Goal: Information Seeking & Learning: Learn about a topic

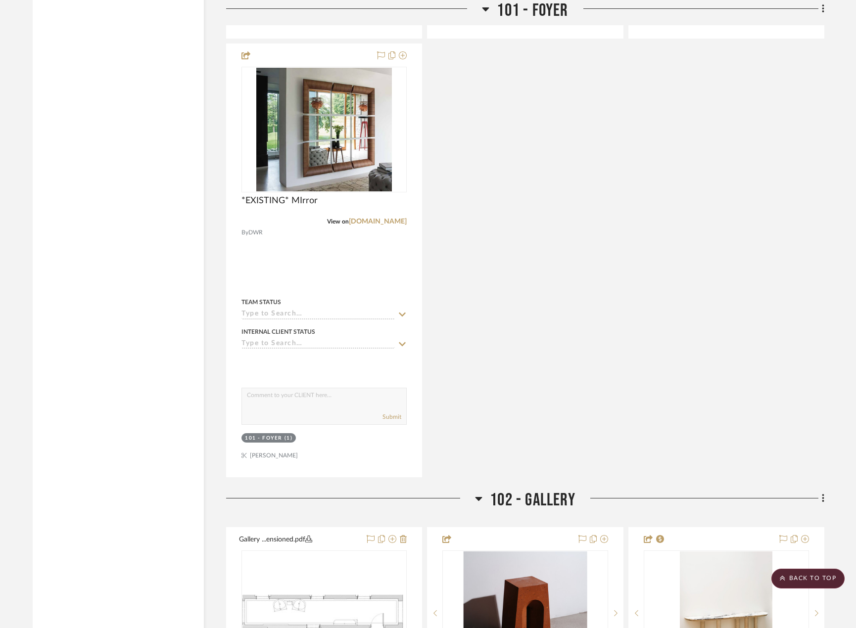
scroll to position [3463, 0]
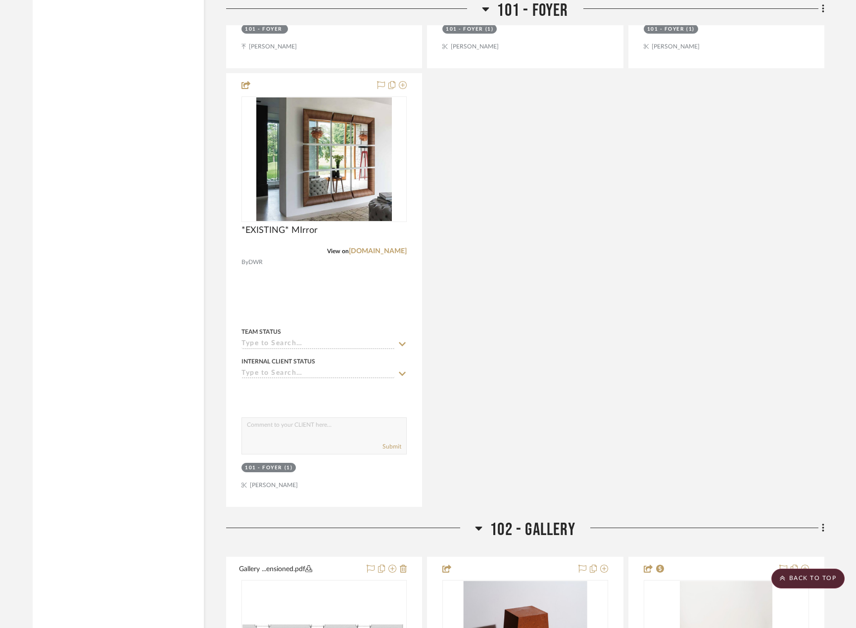
drag, startPoint x: 464, startPoint y: 231, endPoint x: 444, endPoint y: 149, distance: 84.1
click at [464, 231] on div "Foyer - Dimensioned.pdf Foyer - Dimensioned Plan By Unknown Team Status Interna…" at bounding box center [525, 70] width 598 height 873
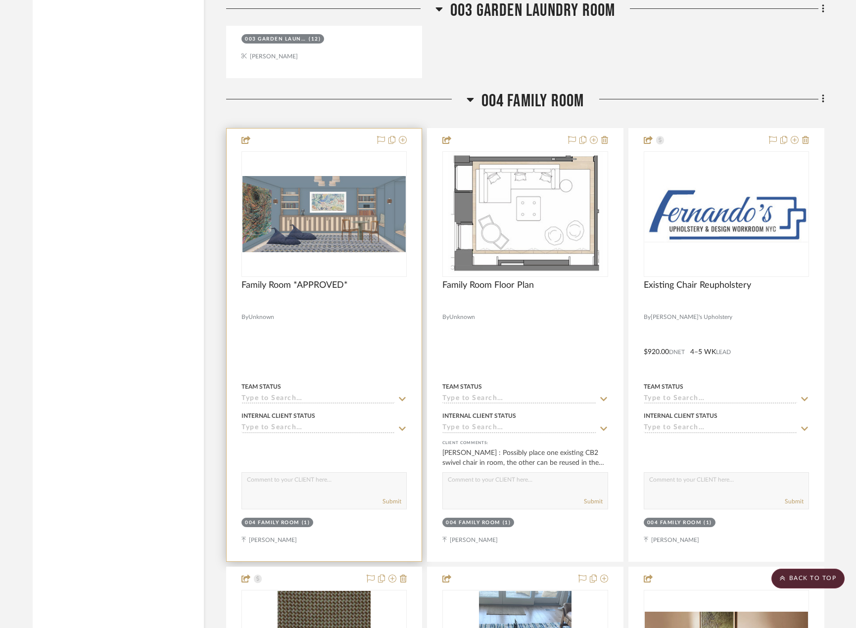
scroll to position [7024, 0]
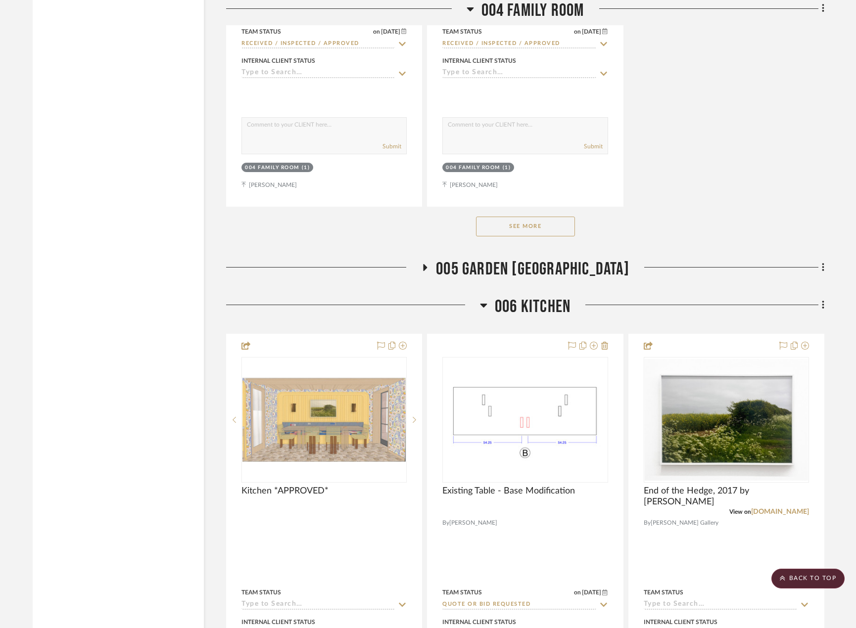
click at [537, 222] on button "See More" at bounding box center [525, 227] width 99 height 20
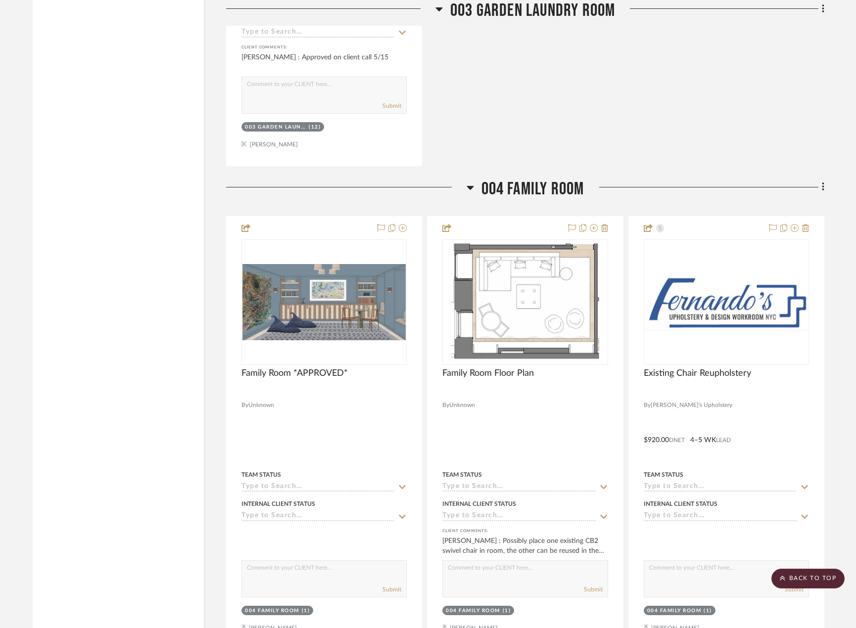
scroll to position [6529, 0]
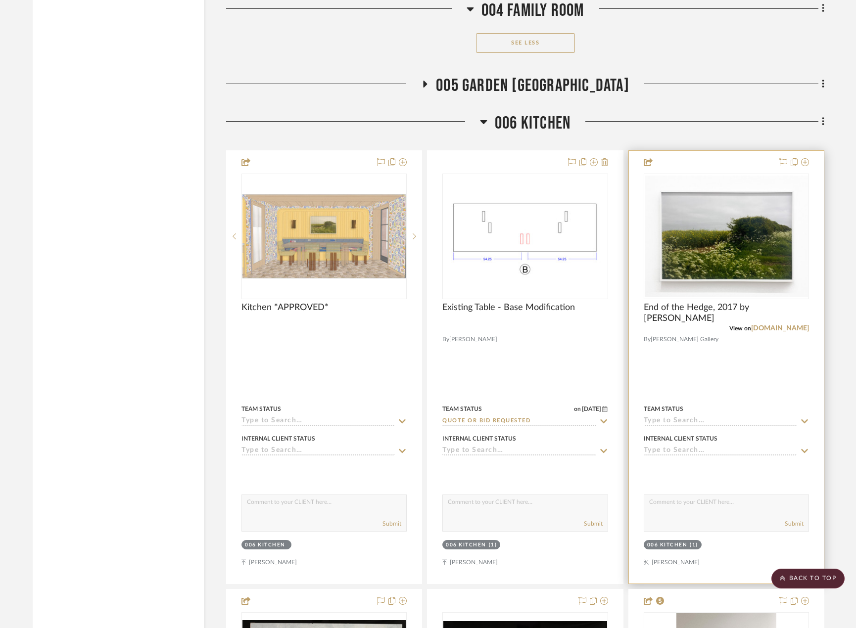
scroll to position [10338, 0]
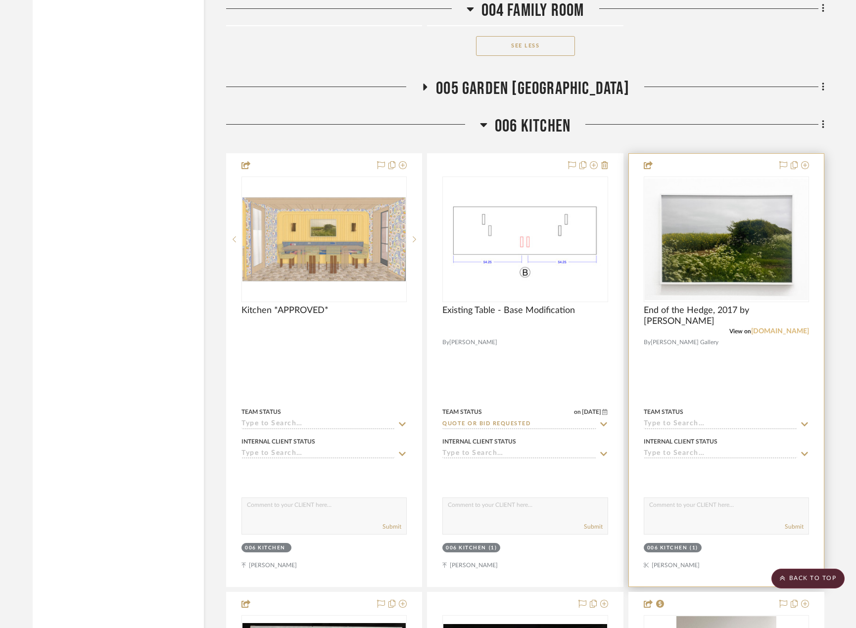
click at [768, 331] on link "searspeyton.com" at bounding box center [780, 331] width 58 height 7
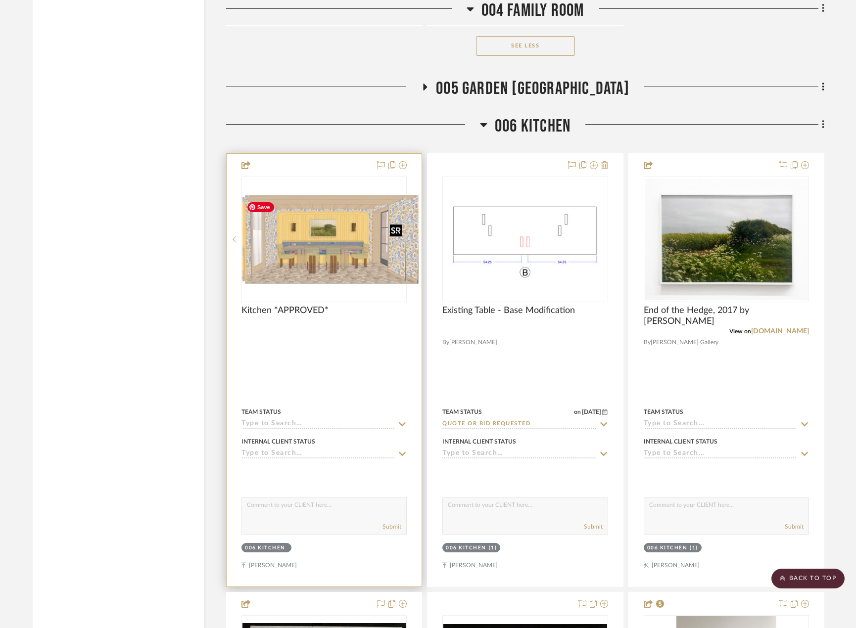
click at [339, 236] on div at bounding box center [323, 240] width 165 height 126
click at [388, 324] on div "Kitchen *APPROVED*" at bounding box center [323, 316] width 165 height 22
click at [376, 289] on div "0" at bounding box center [324, 239] width 164 height 125
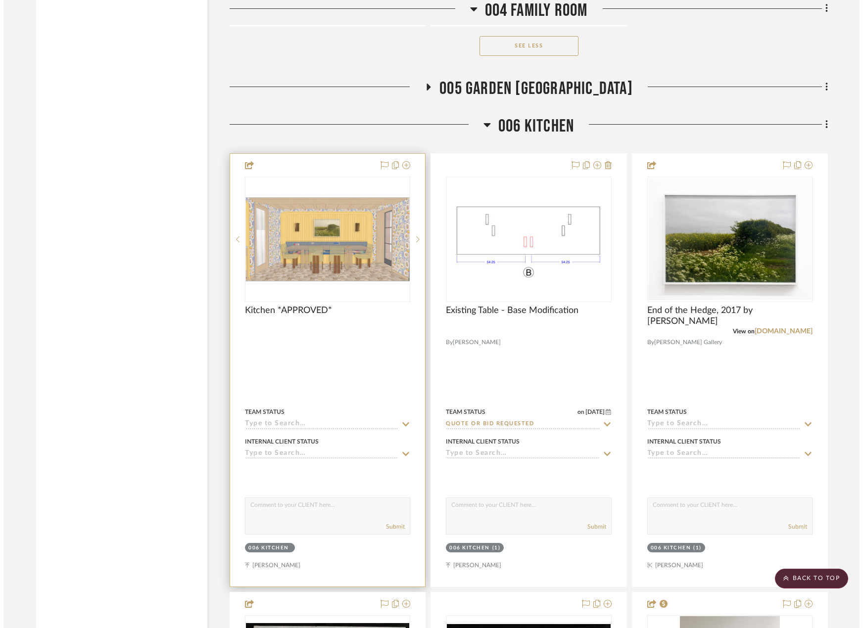
scroll to position [0, 0]
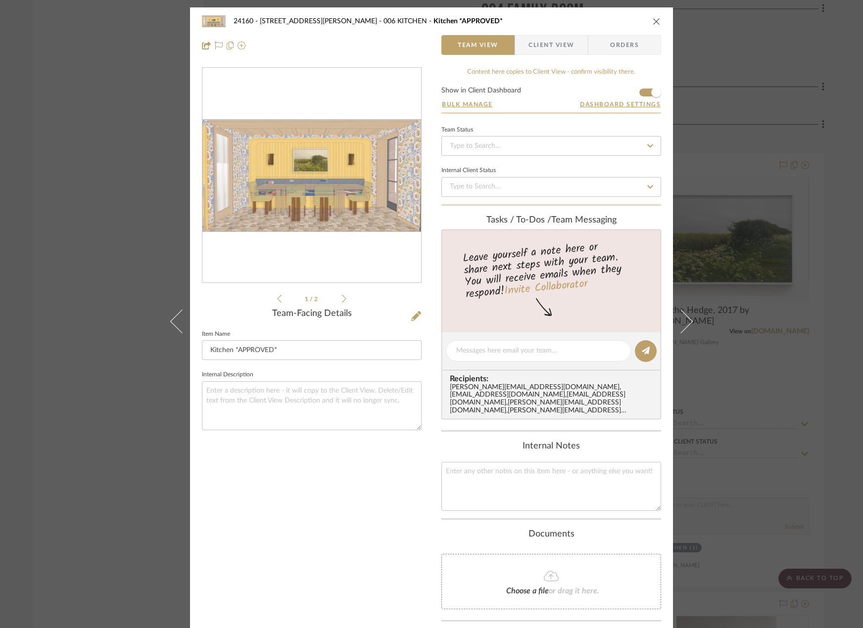
click at [785, 167] on div "24160 - 214 E 18th Street - Satow Elliot 006 KITCHEN Kitchen *APPROVED* Team Vi…" at bounding box center [431, 314] width 863 height 628
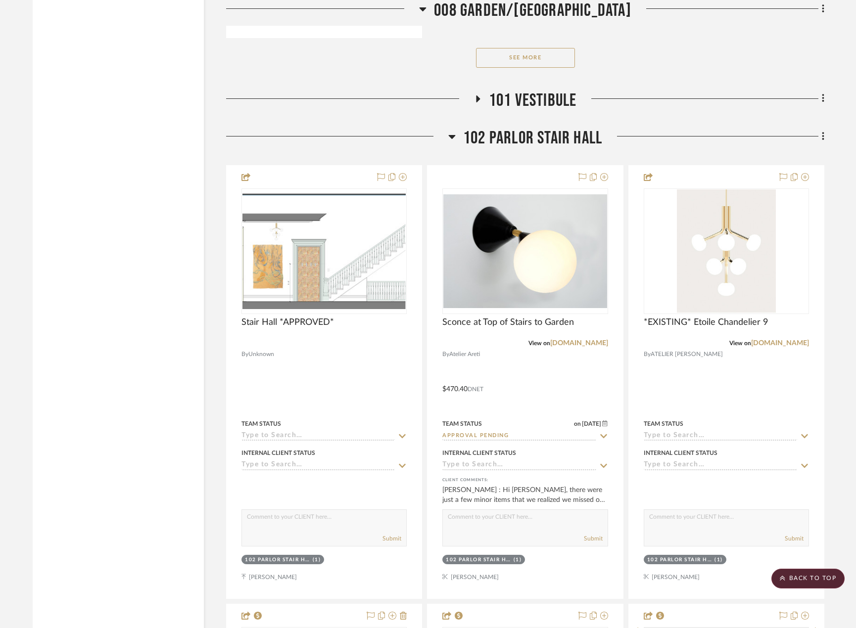
scroll to position [13455, 0]
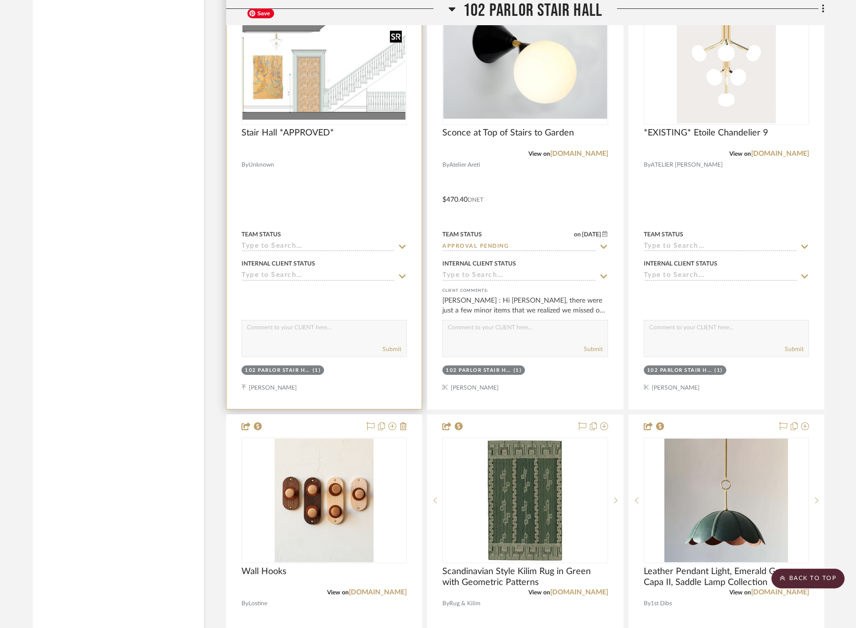
click at [0, 0] on img at bounding box center [0, 0] width 0 height 0
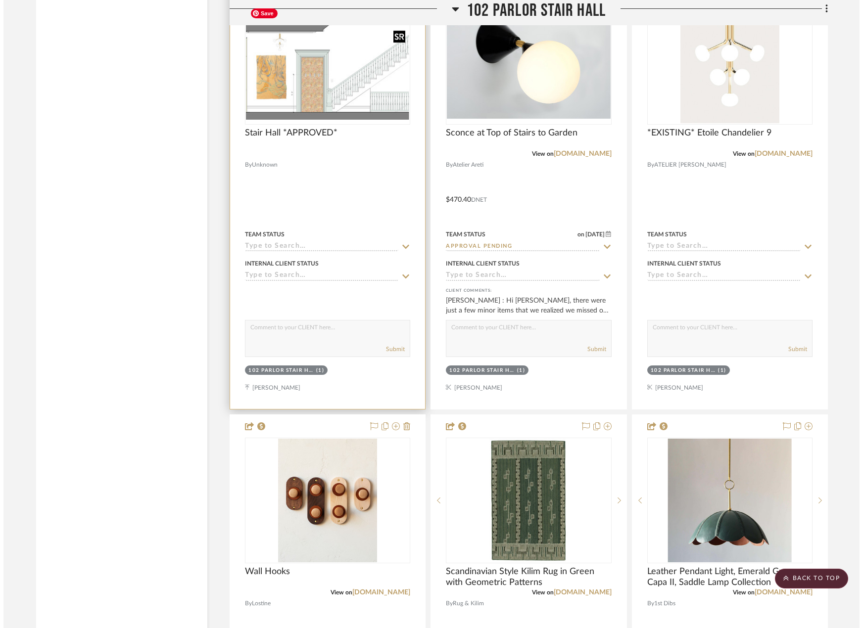
scroll to position [0, 0]
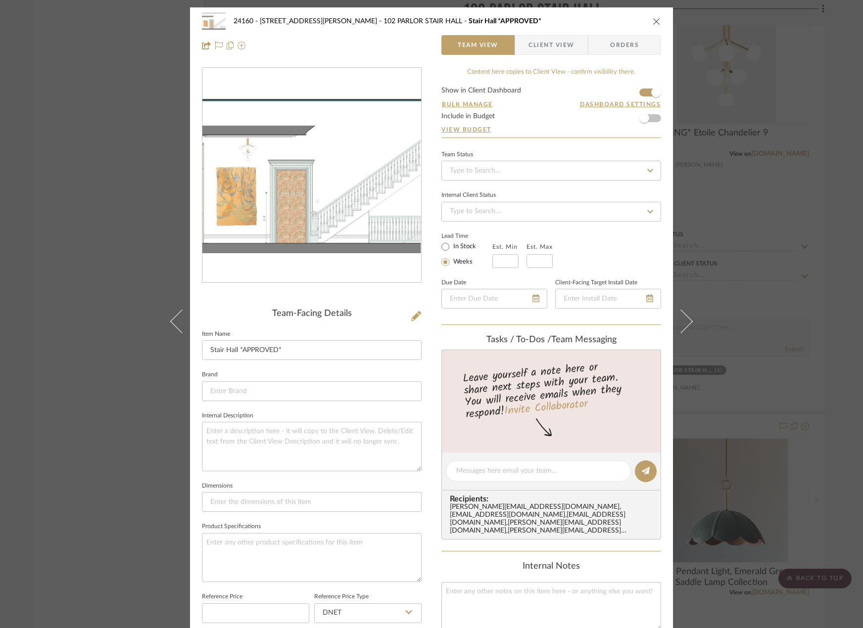
click at [792, 336] on div "24160 - 214 E 18th Street - Satow Elliot 102 PARLOR STAIR HALL Stair Hall *APPR…" at bounding box center [431, 314] width 863 height 628
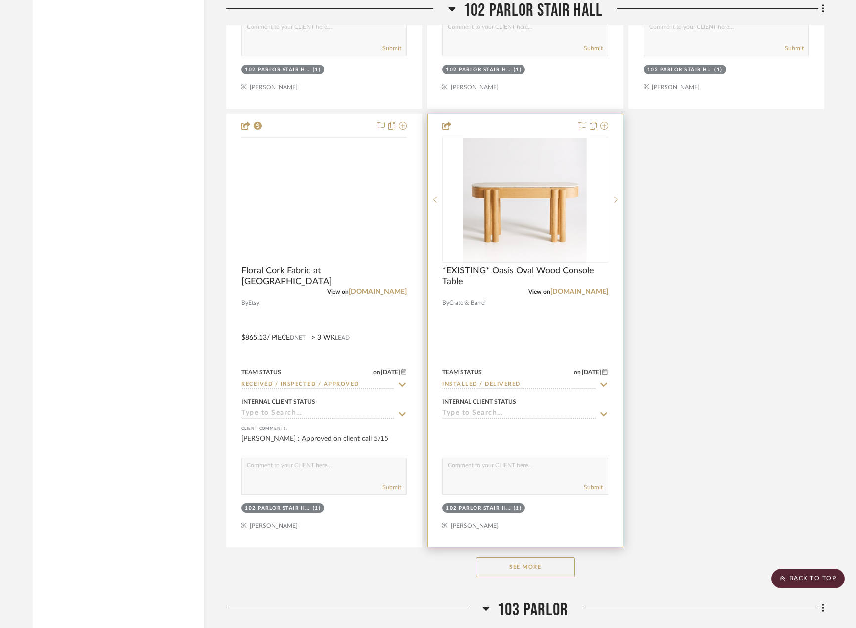
scroll to position [14296, 0]
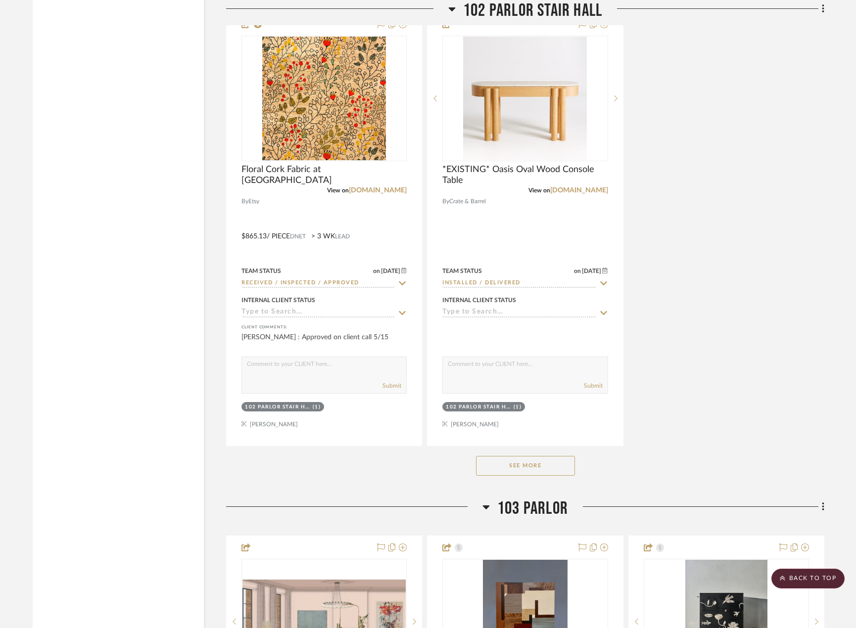
click at [555, 469] on button "See More" at bounding box center [525, 466] width 99 height 20
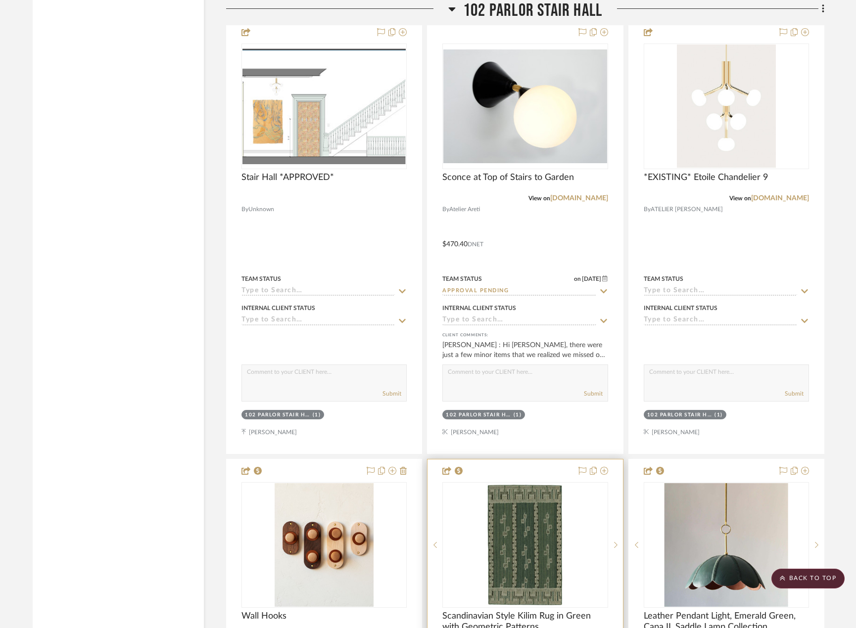
scroll to position [13257, 0]
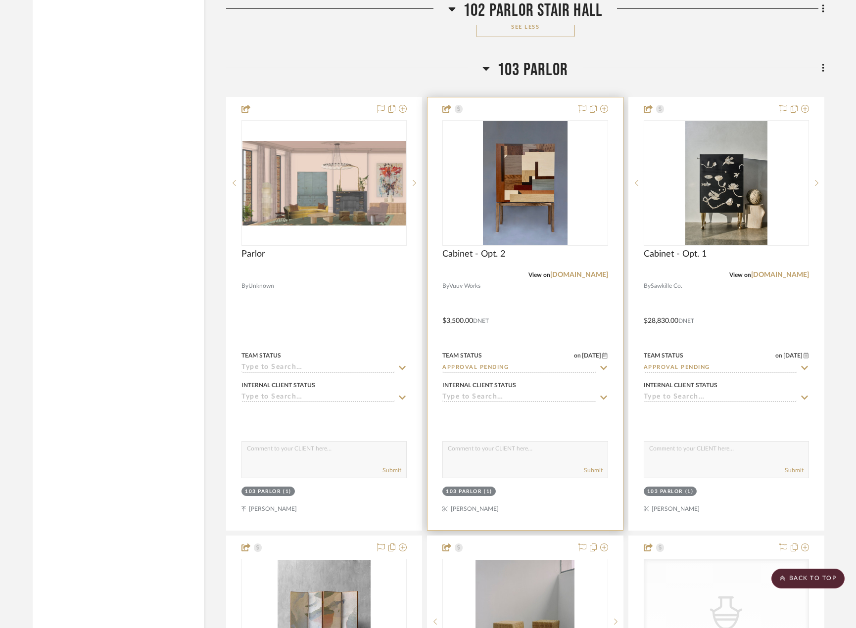
scroll to position [14790, 0]
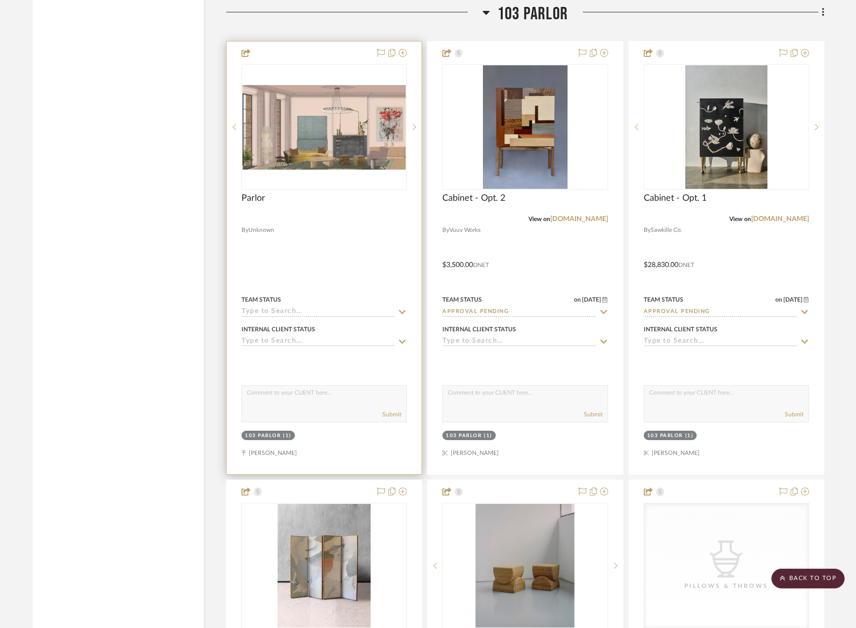
click at [337, 220] on div at bounding box center [323, 219] width 165 height 9
click at [0, 0] on img at bounding box center [0, 0] width 0 height 0
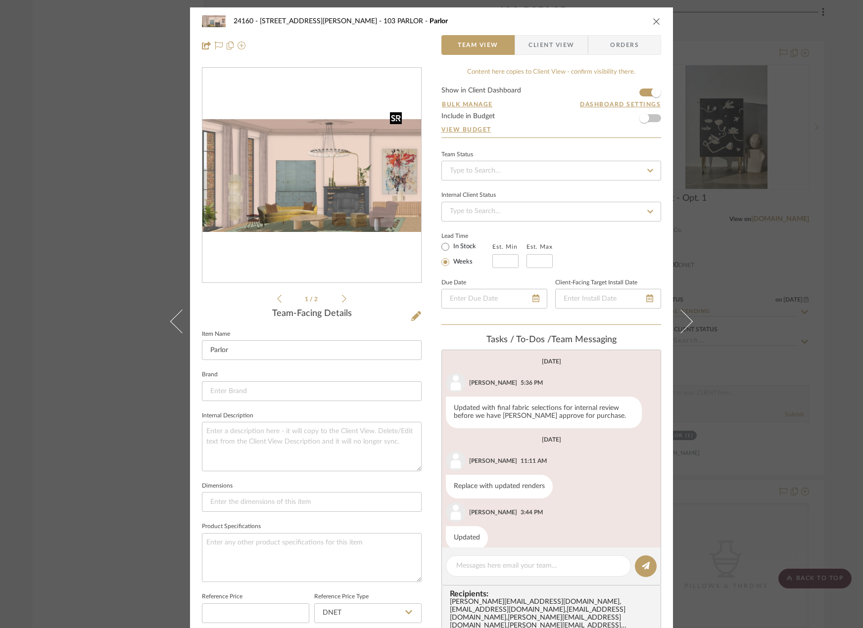
scroll to position [14, 0]
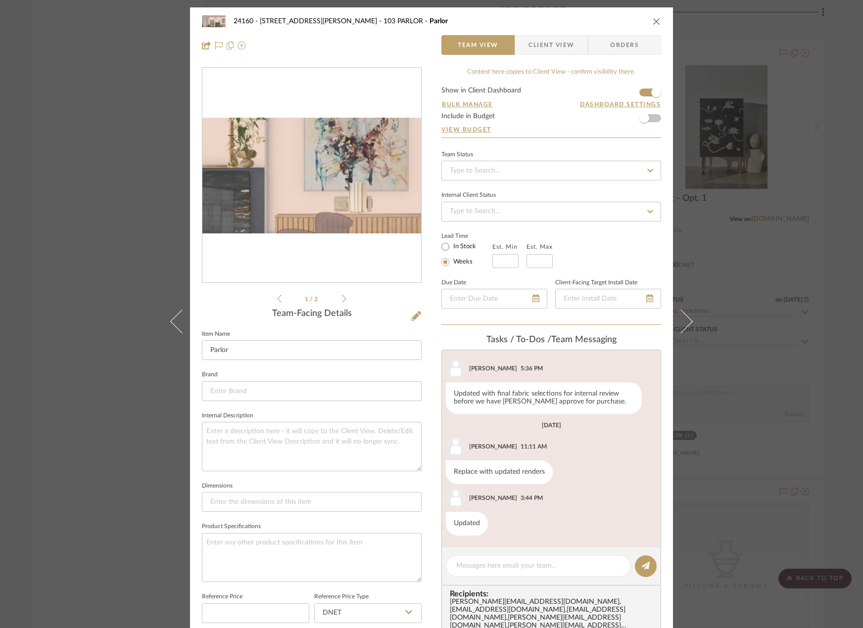
click at [388, 189] on img "0" at bounding box center [311, 175] width 219 height 113
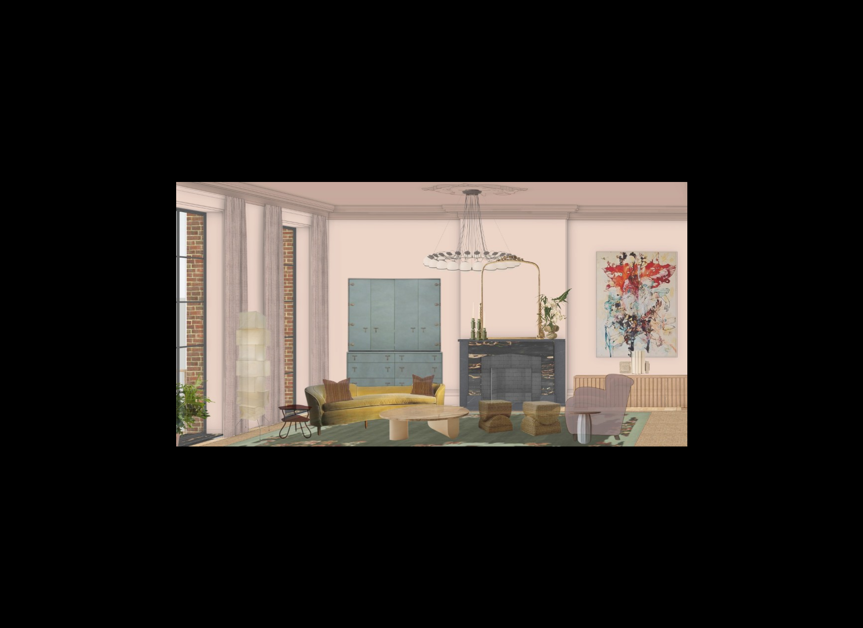
click at [852, 15] on button at bounding box center [852, 11] width 22 height 22
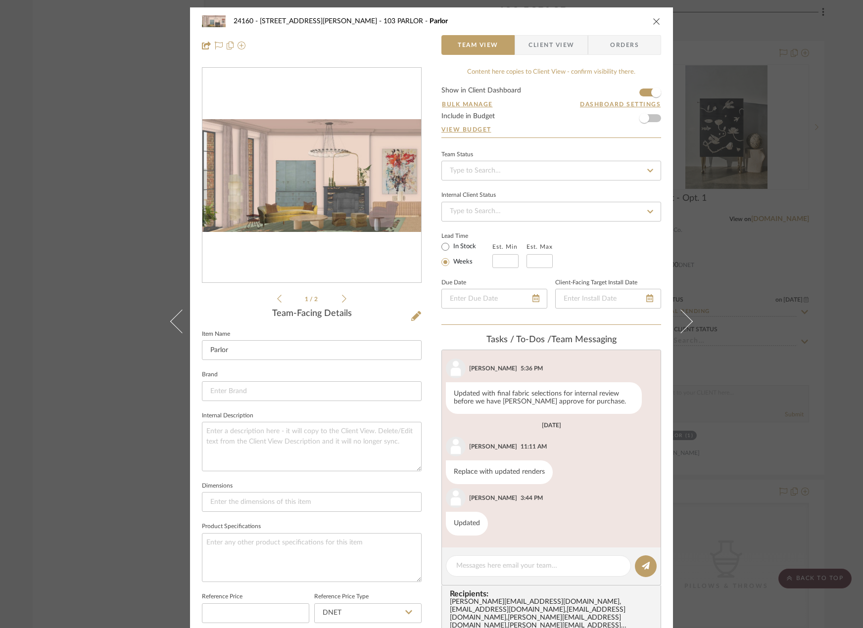
click at [767, 246] on div "24160 - 214 E 18th Street - Satow Elliot 103 PARLOR Parlor Team View Client Vie…" at bounding box center [431, 314] width 863 height 628
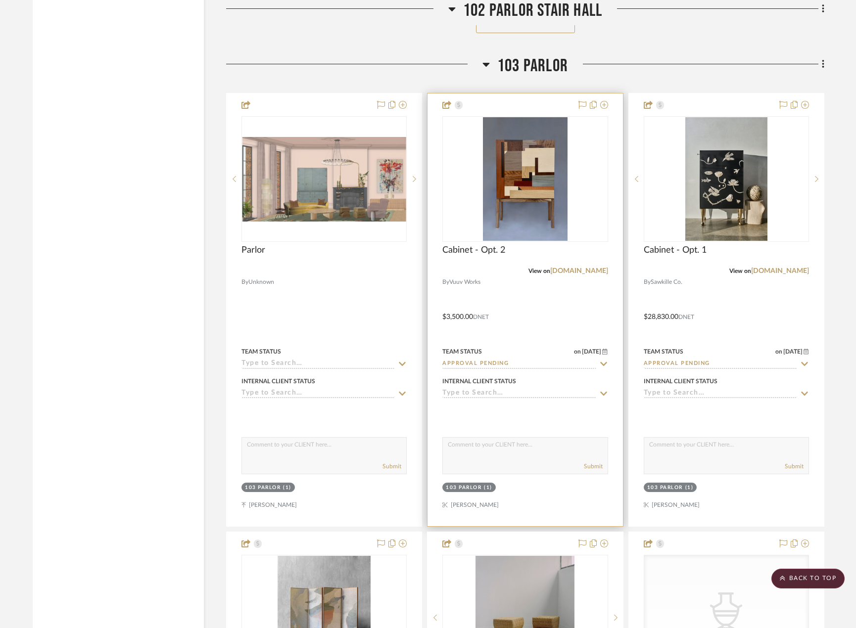
scroll to position [14691, 0]
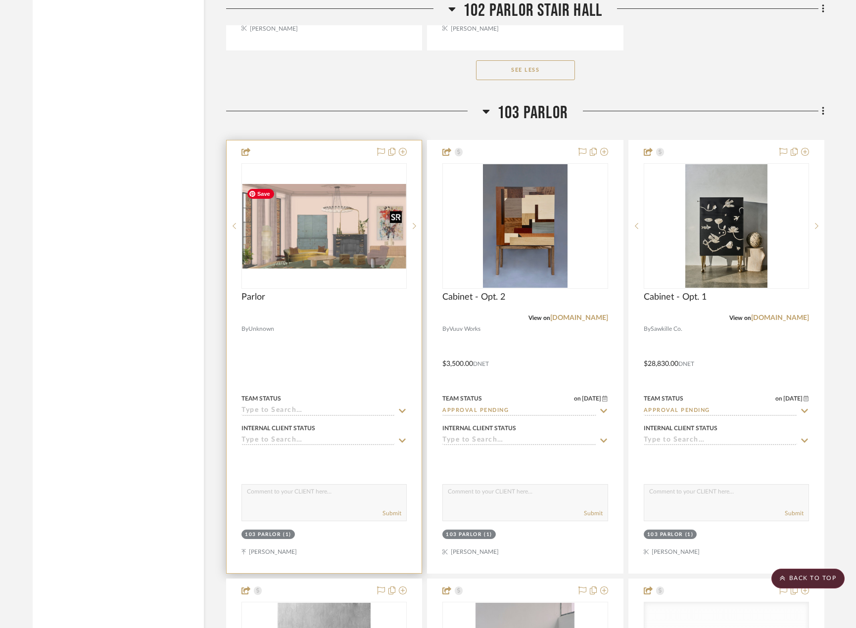
click at [379, 263] on img "0" at bounding box center [323, 226] width 163 height 85
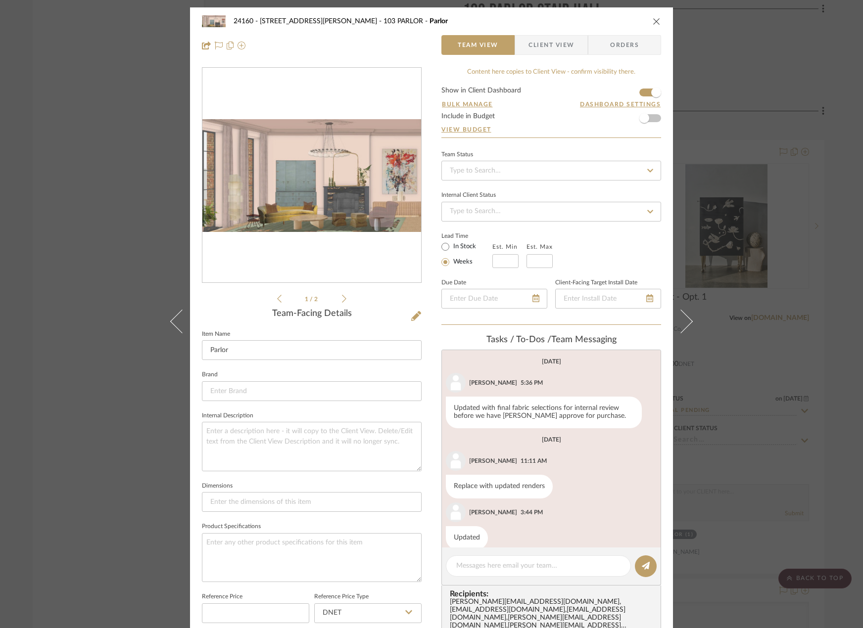
scroll to position [14, 0]
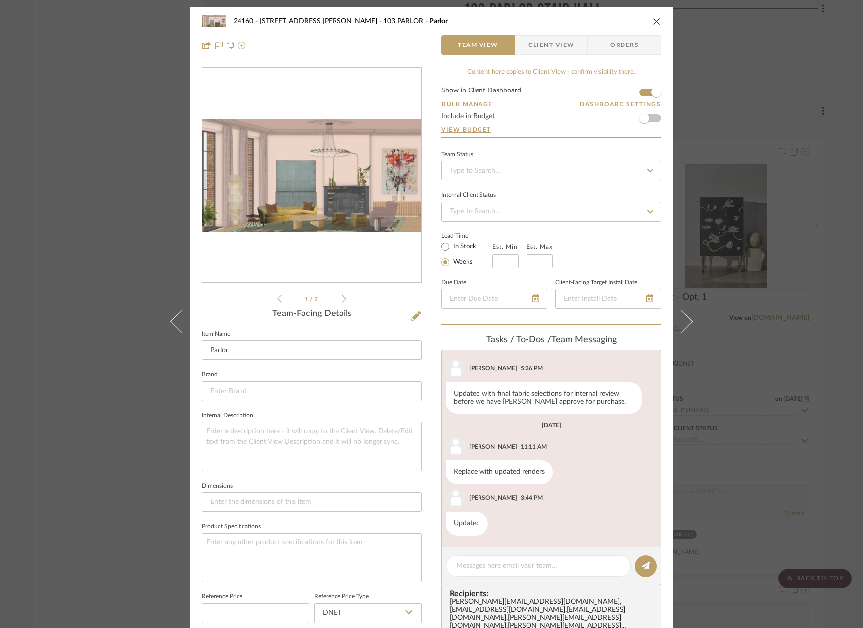
click at [797, 226] on div "24160 - 214 E 18th Street - Satow Elliot 103 PARLOR Parlor Team View Client Vie…" at bounding box center [431, 314] width 863 height 628
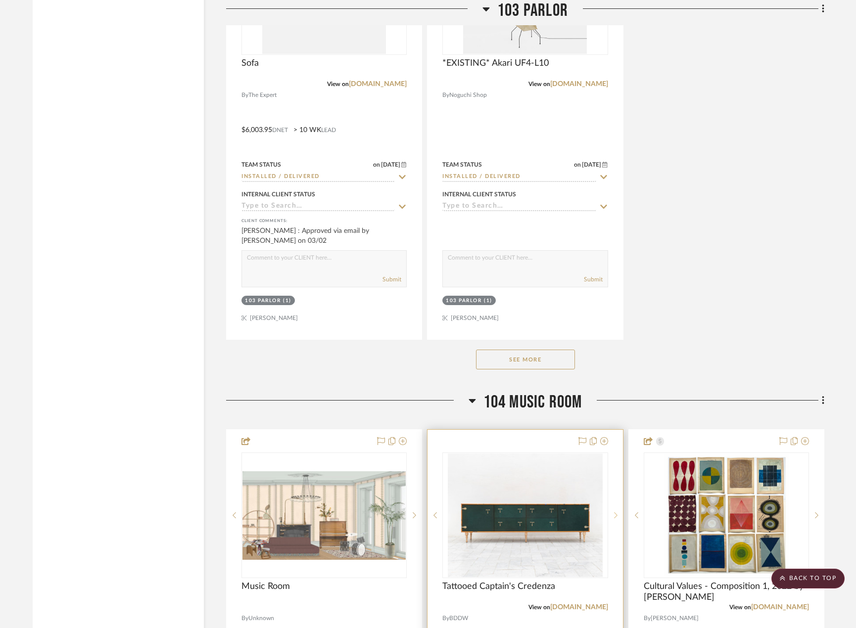
scroll to position [15878, 0]
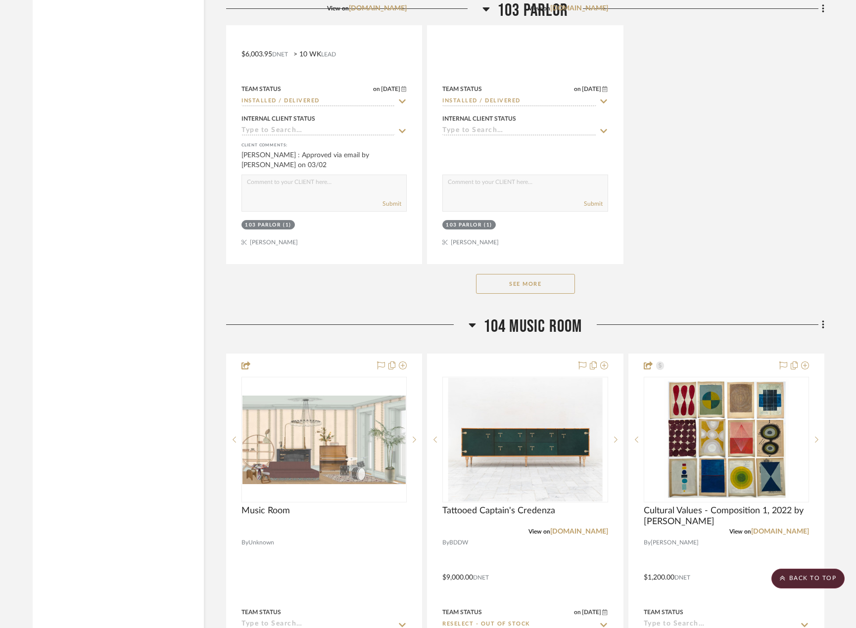
click at [546, 291] on button "See More" at bounding box center [525, 284] width 99 height 20
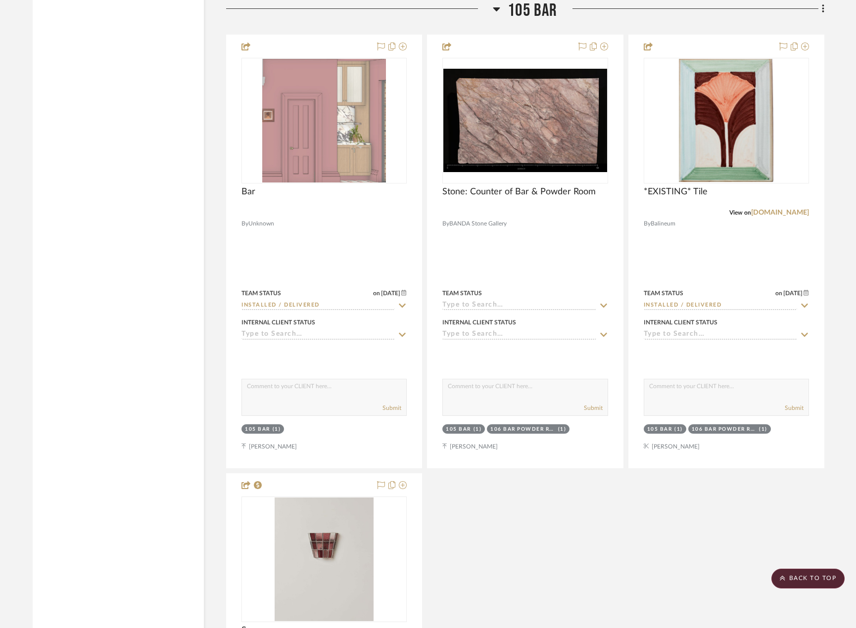
scroll to position [20528, 0]
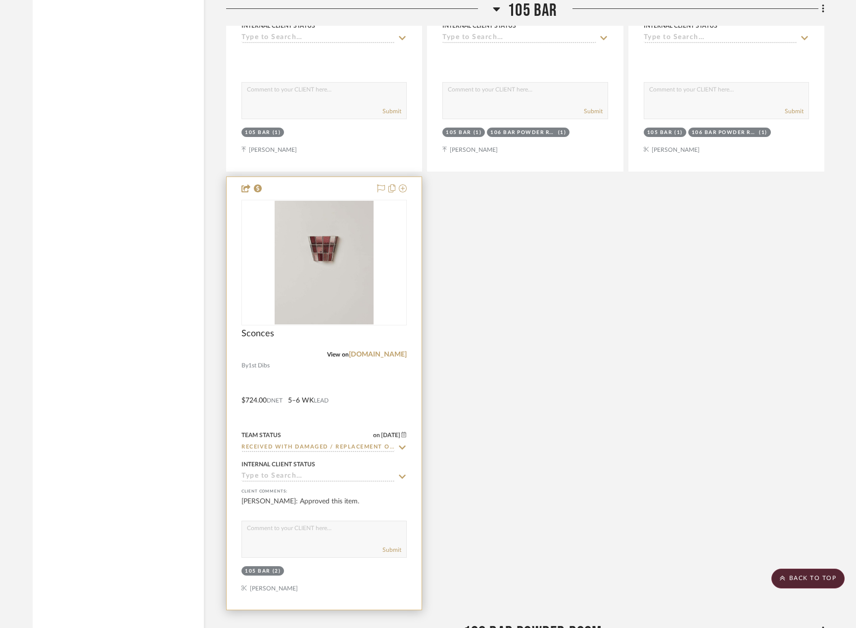
click at [386, 401] on div at bounding box center [324, 393] width 195 height 433
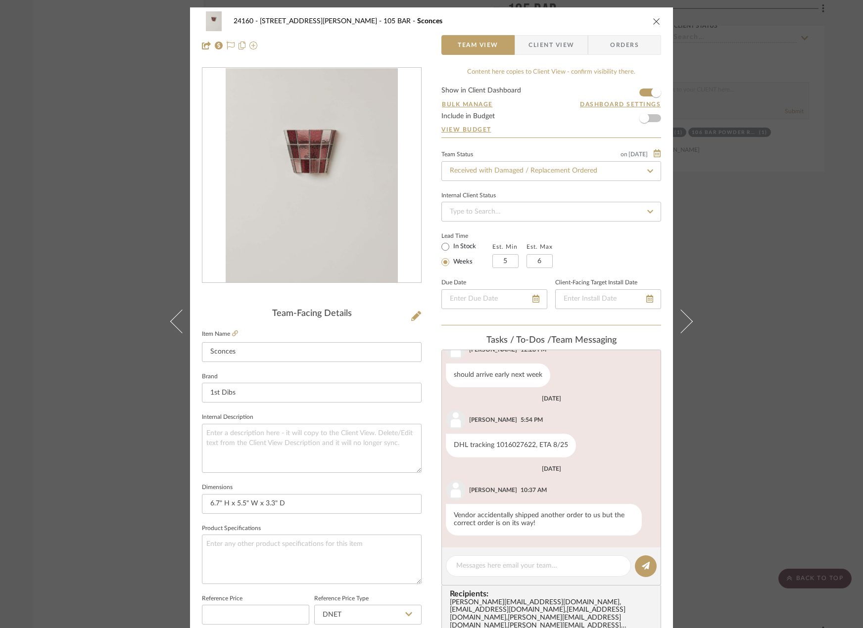
scroll to position [174, 0]
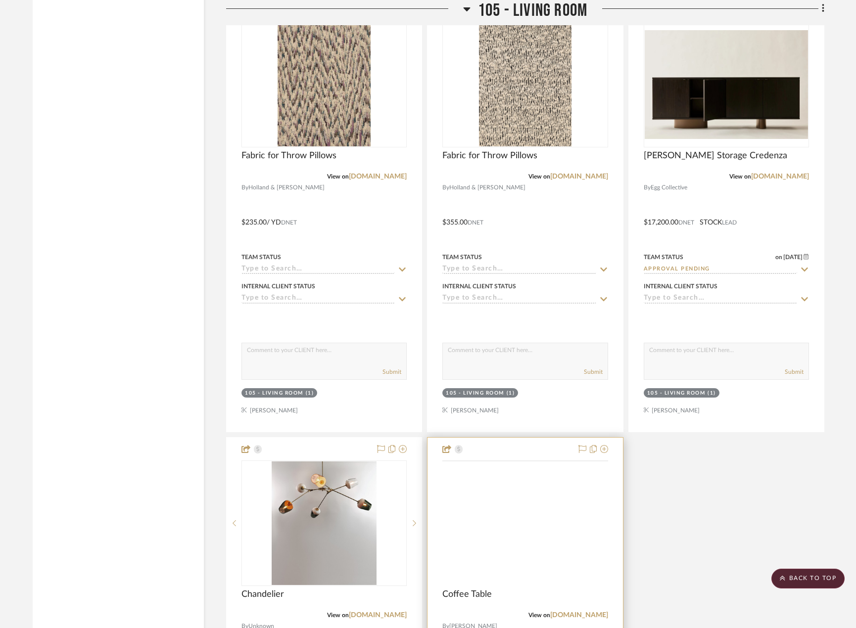
scroll to position [6777, 0]
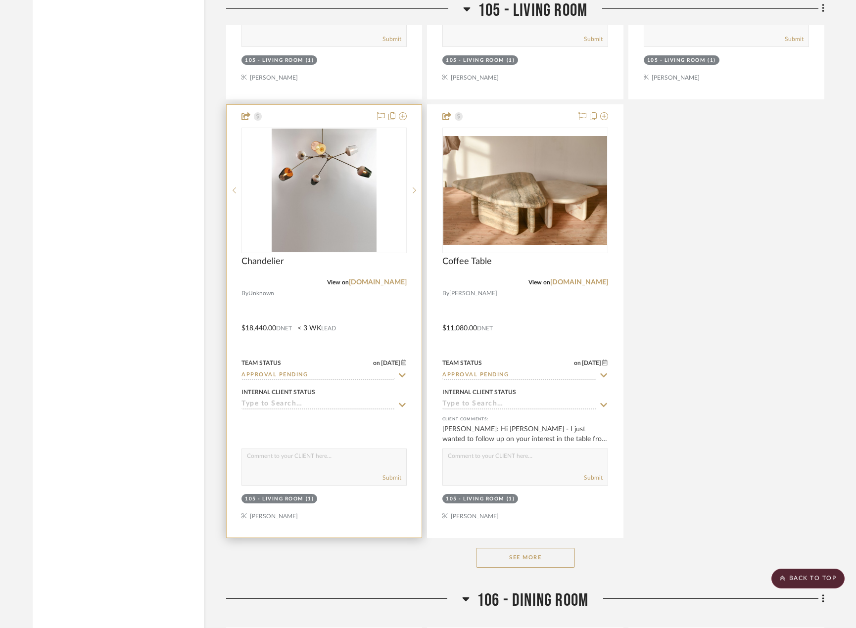
click at [403, 310] on div at bounding box center [324, 321] width 195 height 433
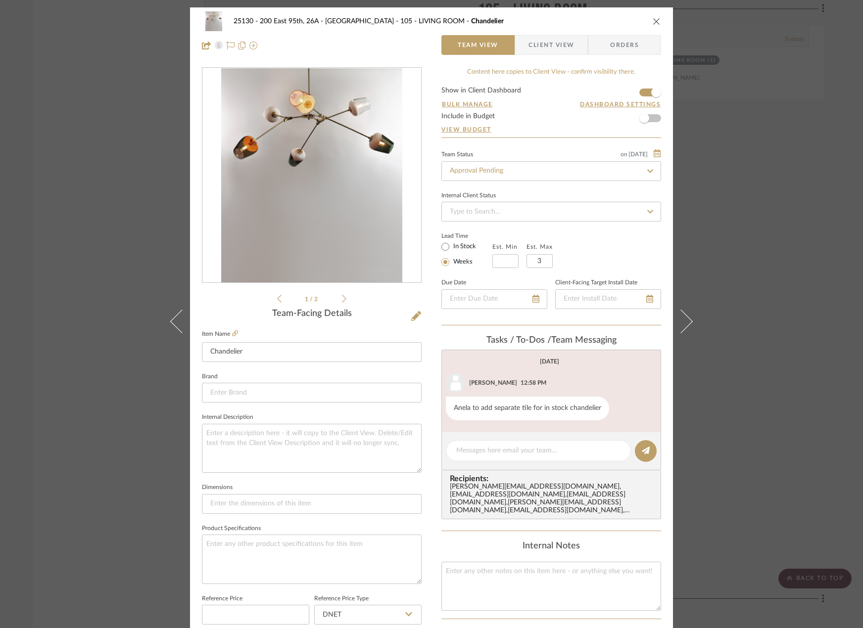
click at [342, 295] on icon at bounding box center [344, 298] width 4 height 9
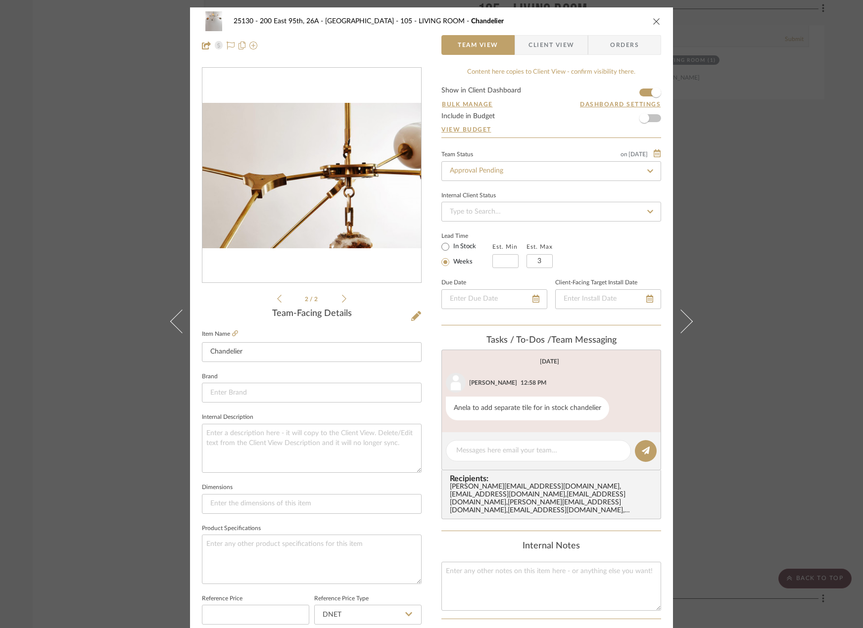
click at [277, 301] on icon at bounding box center [279, 298] width 4 height 9
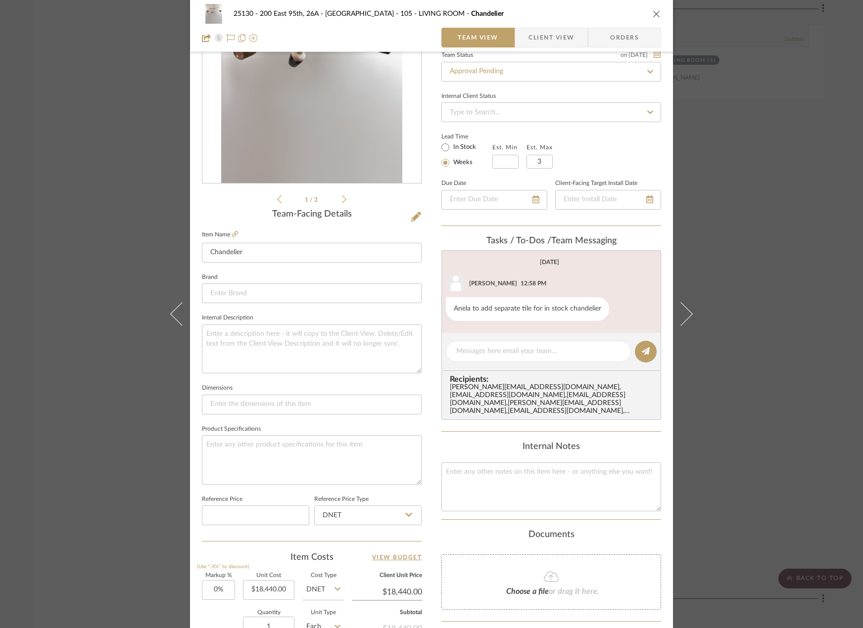
scroll to position [198, 0]
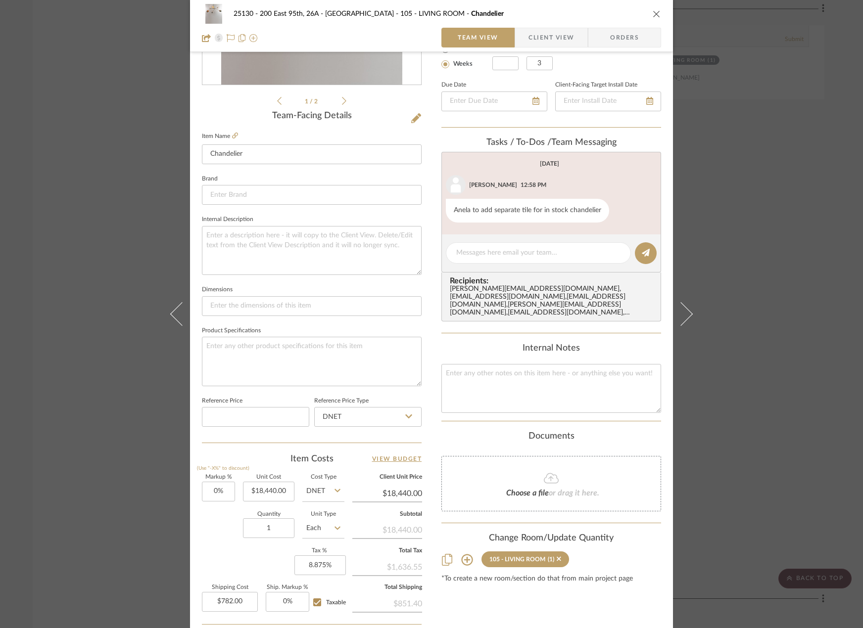
click at [800, 180] on div "25130 - 200 East 95th, 26A - Kosheleva 105 - LIVING ROOM Chandelier Team View C…" at bounding box center [431, 314] width 863 height 628
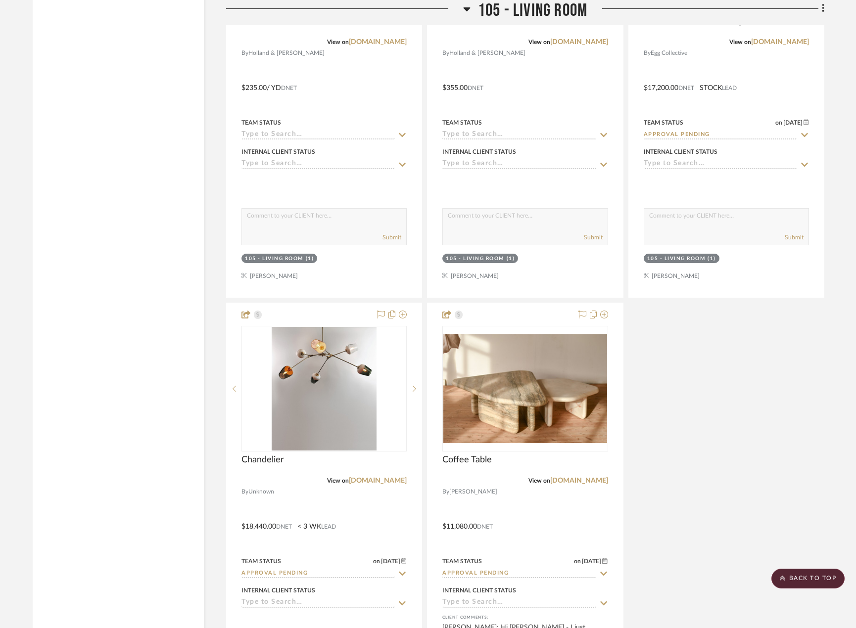
scroll to position [6678, 0]
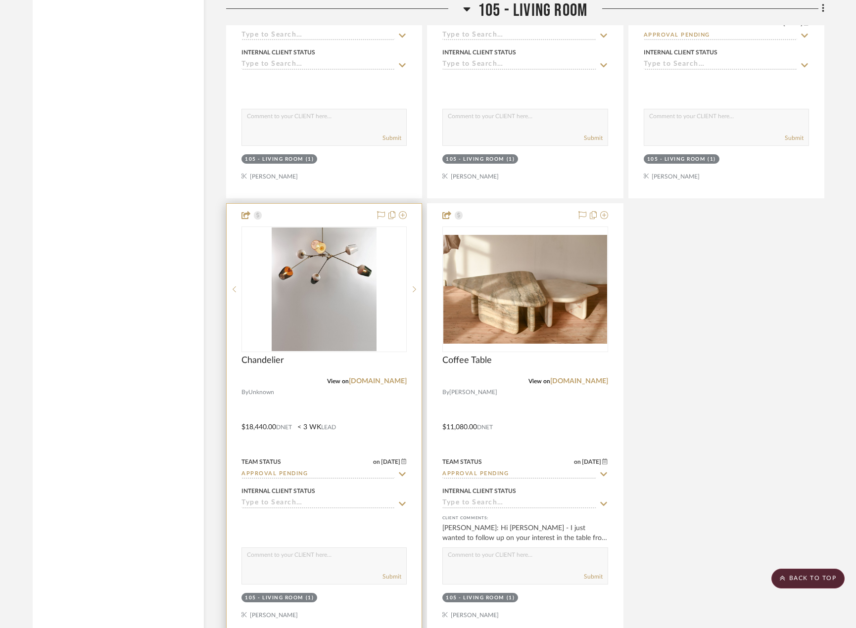
click at [312, 395] on div at bounding box center [324, 420] width 195 height 433
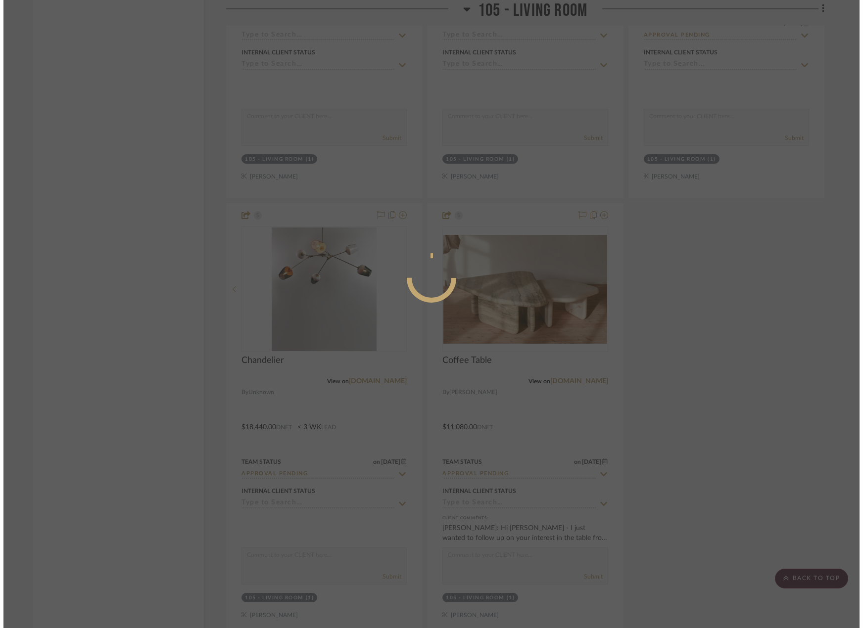
scroll to position [0, 0]
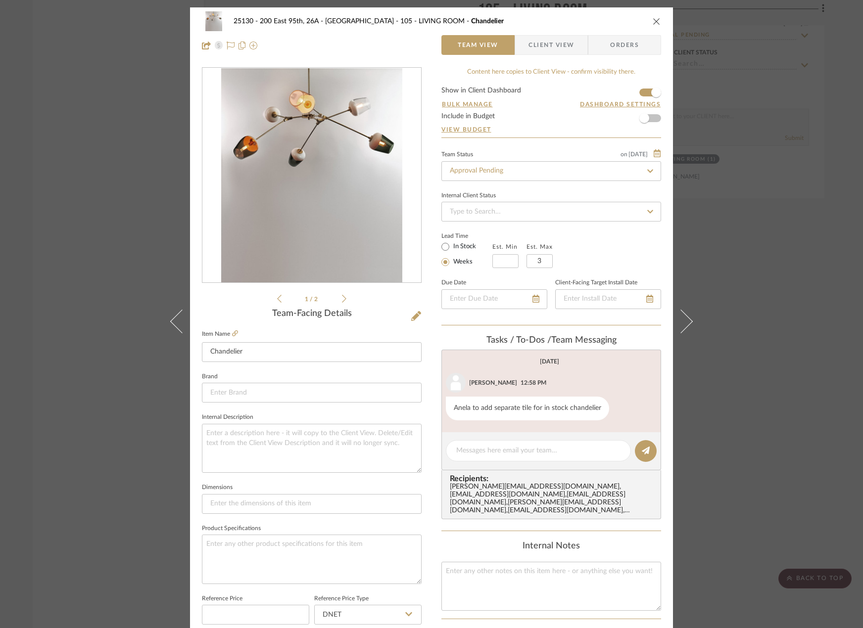
click at [541, 53] on span "Client View" at bounding box center [551, 45] width 46 height 20
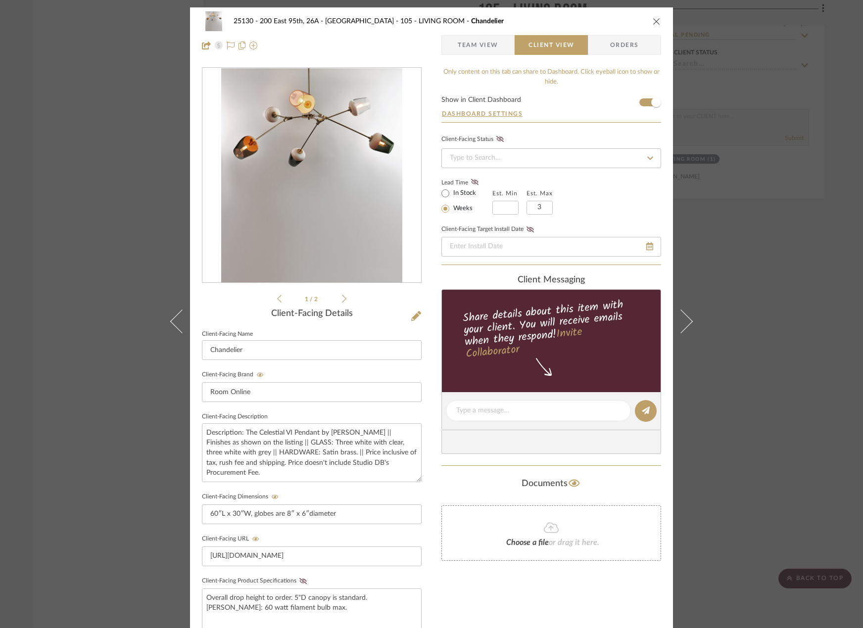
click at [490, 39] on span "Team View" at bounding box center [478, 45] width 41 height 20
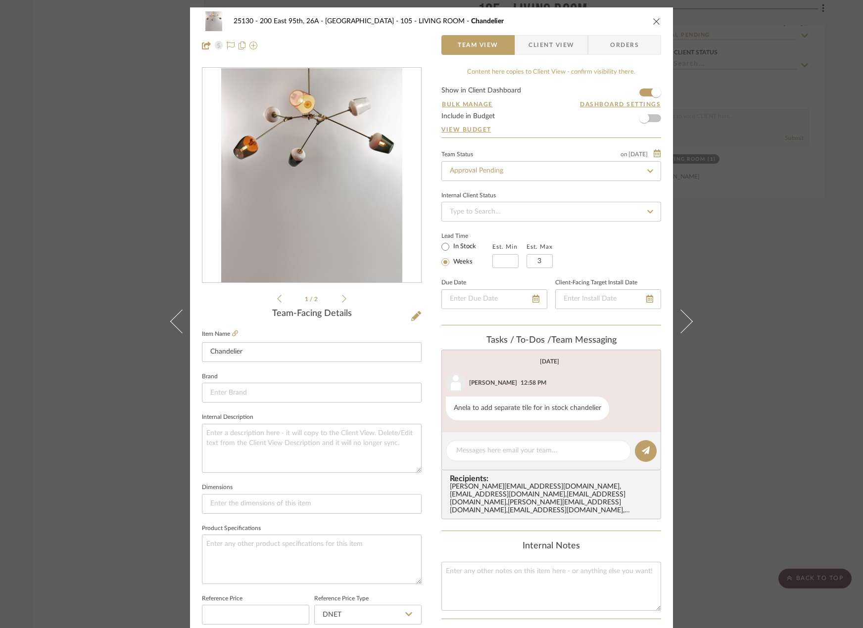
click at [342, 297] on icon at bounding box center [344, 298] width 4 height 9
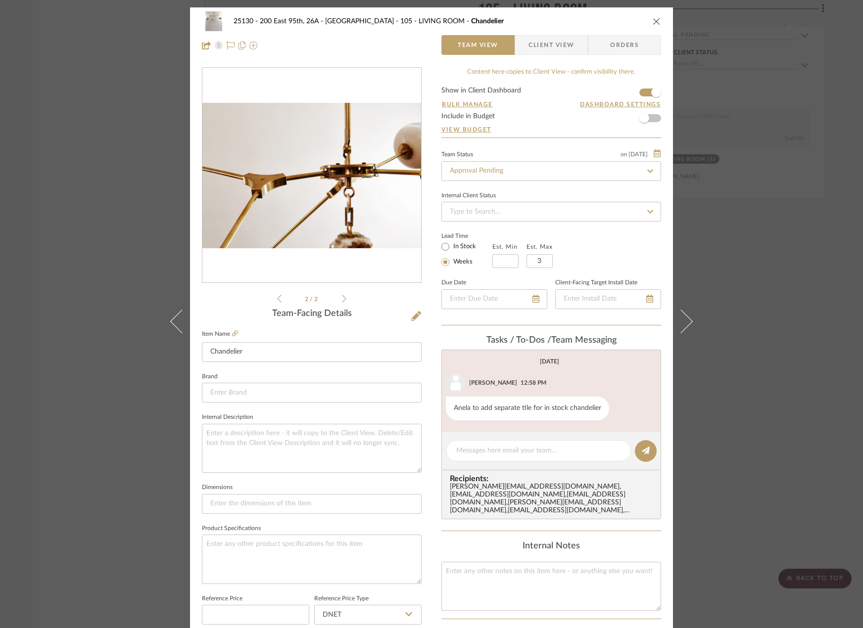
click at [277, 297] on icon at bounding box center [279, 299] width 4 height 8
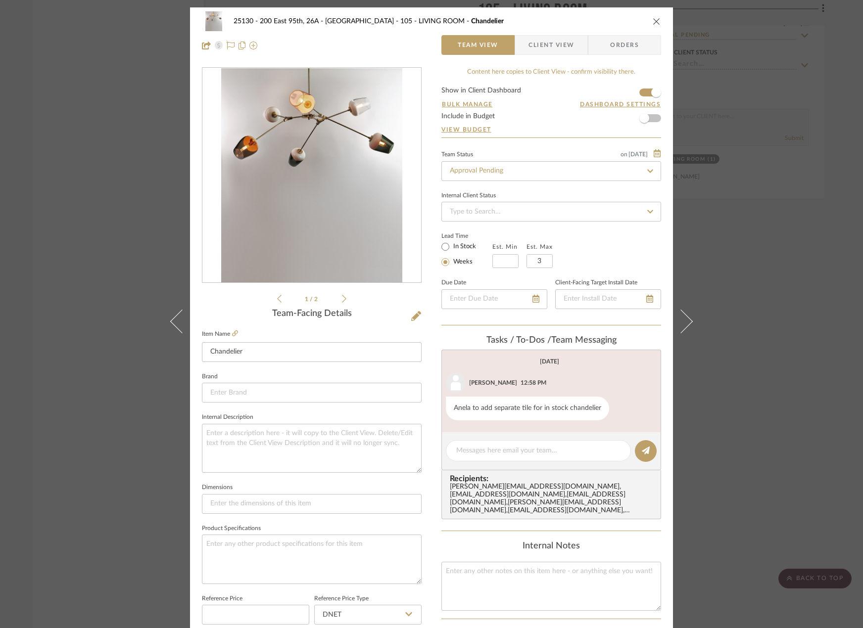
click at [796, 130] on div "25130 - 200 East 95th, 26A - Kosheleva 105 - LIVING ROOM Chandelier Team View C…" at bounding box center [431, 314] width 863 height 628
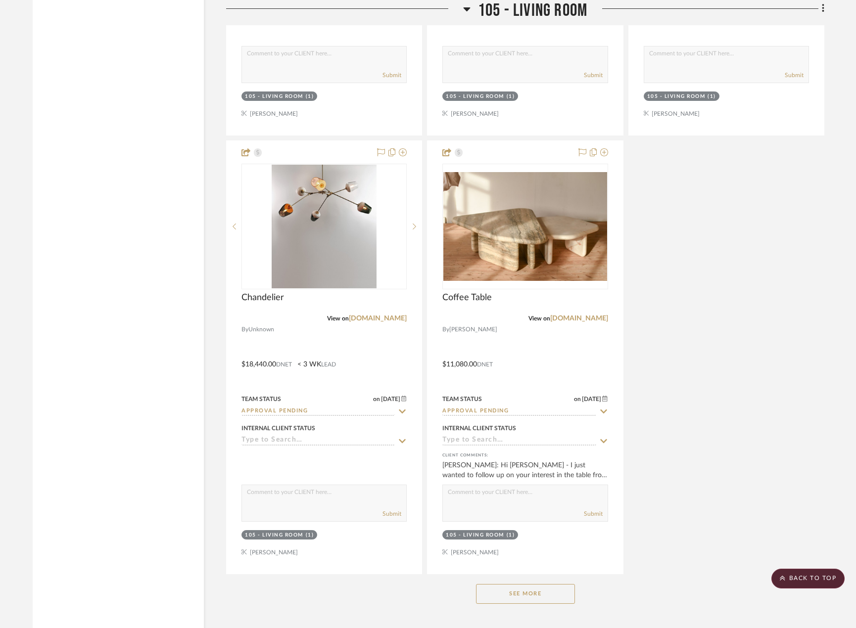
scroll to position [6622, 0]
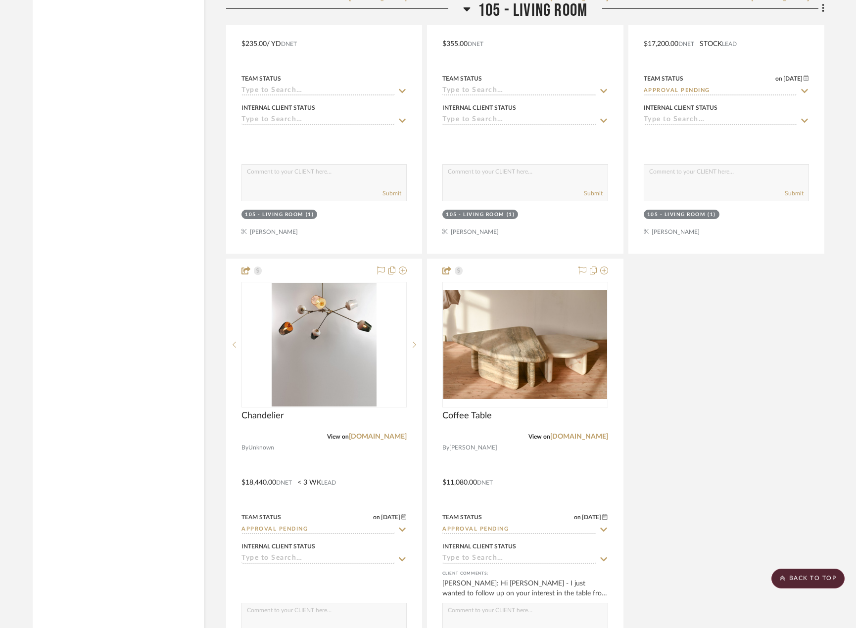
click at [716, 432] on div "Living a...ensioned.pdf Living and Dining - Dimensioned Plan By Unknown Team St…" at bounding box center [525, 36] width 598 height 1311
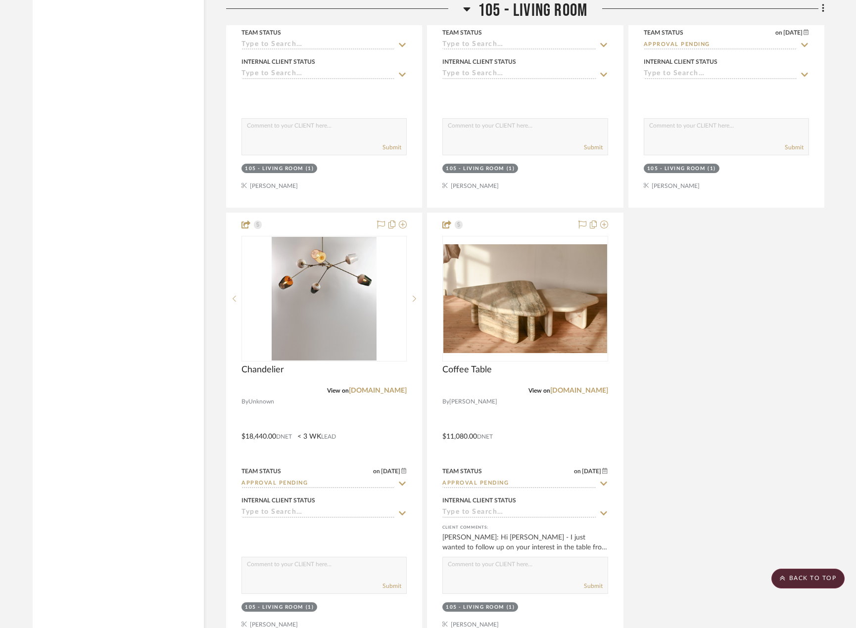
scroll to position [6721, 0]
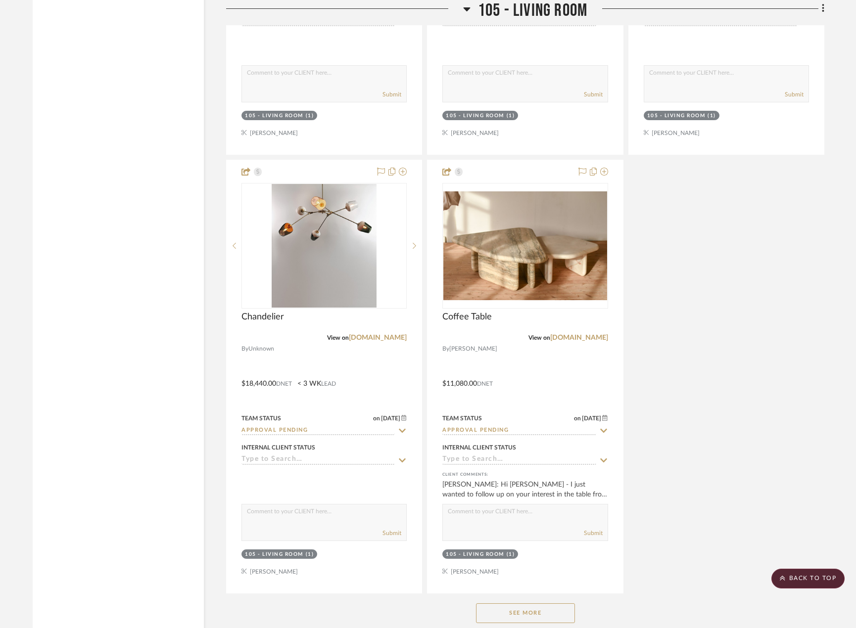
click at [539, 610] on button "See More" at bounding box center [525, 613] width 99 height 20
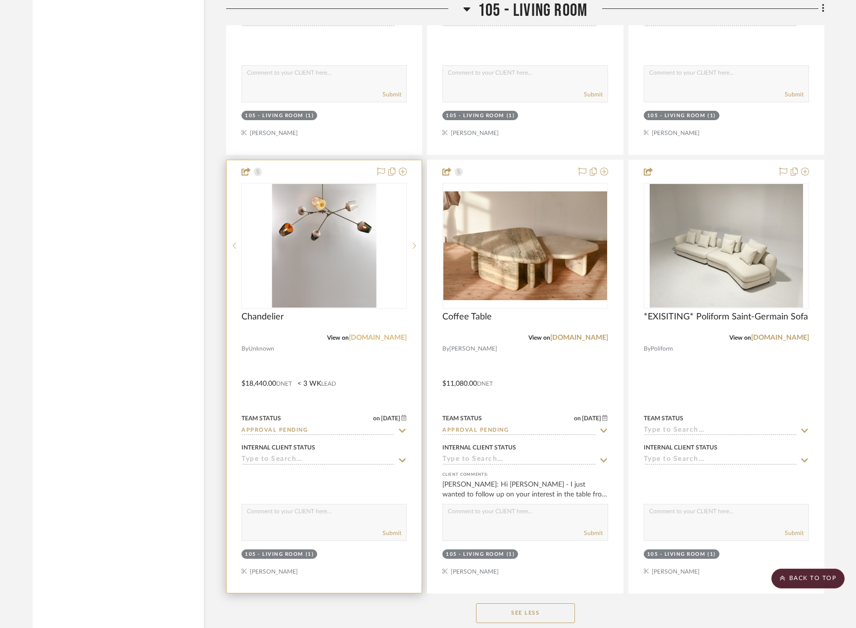
click at [390, 338] on link "[DOMAIN_NAME]" at bounding box center [378, 337] width 58 height 7
